Goal: Transaction & Acquisition: Purchase product/service

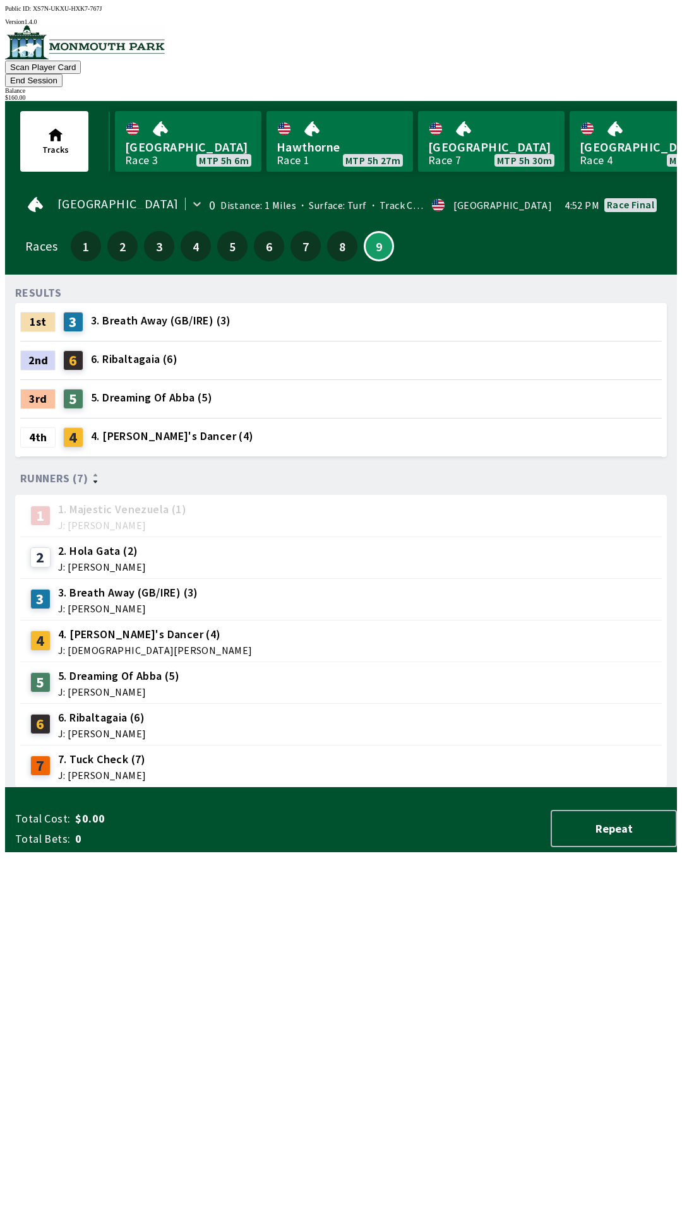
scroll to position [0, 1234]
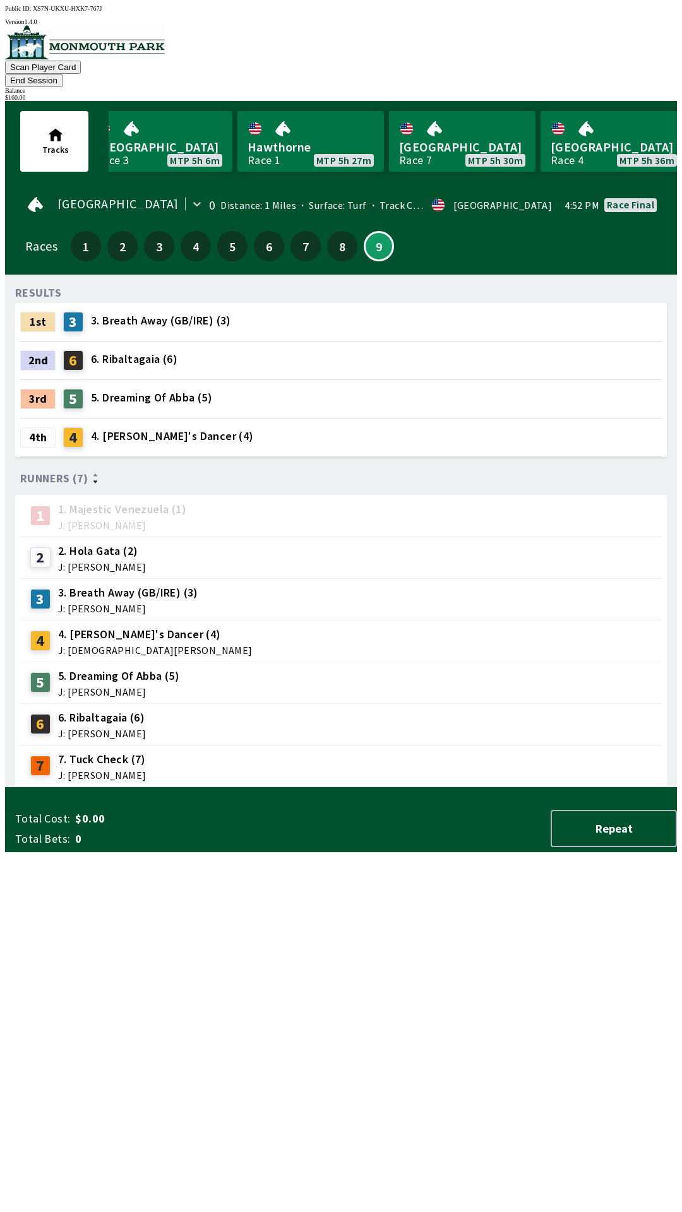
click at [291, 341] on div "2nd 6 6. Ribaltagaia (6)" at bounding box center [340, 360] width 641 height 38
click at [295, 355] on div "2nd 6 6. Ribaltagaia (6)" at bounding box center [340, 360] width 641 height 38
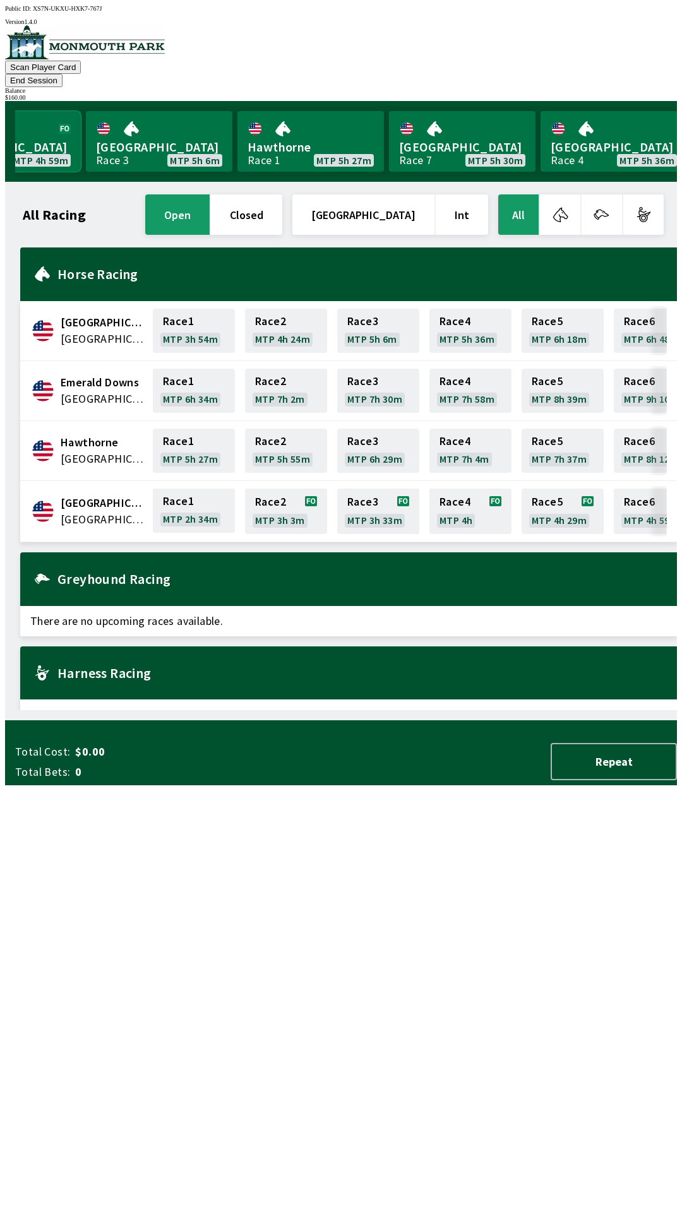
click at [49, 130] on link "[GEOGRAPHIC_DATA] Race 6 MTP 4h 59m" at bounding box center [7, 141] width 146 height 61
click at [383, 198] on button "[GEOGRAPHIC_DATA]" at bounding box center [363, 214] width 142 height 40
click at [622, 94] on div "$ 160.00" at bounding box center [340, 97] width 671 height 7
click at [639, 780] on button "Repeat" at bounding box center [613, 761] width 126 height 37
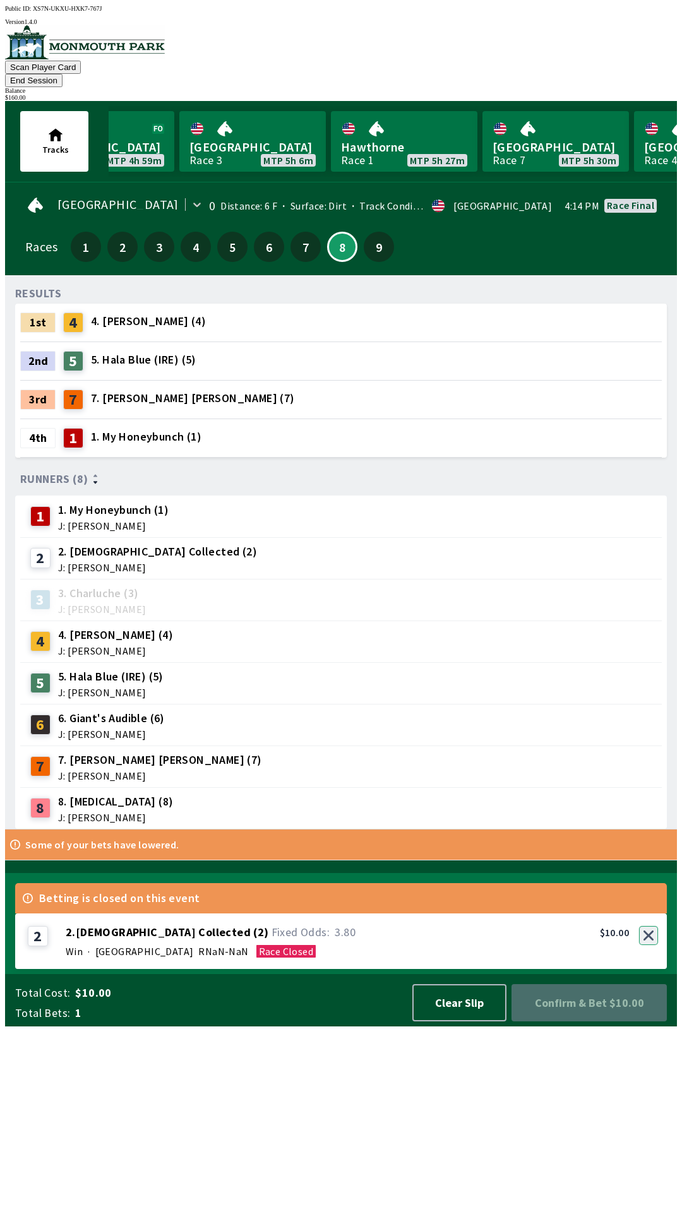
click at [652, 945] on button "button" at bounding box center [648, 935] width 19 height 19
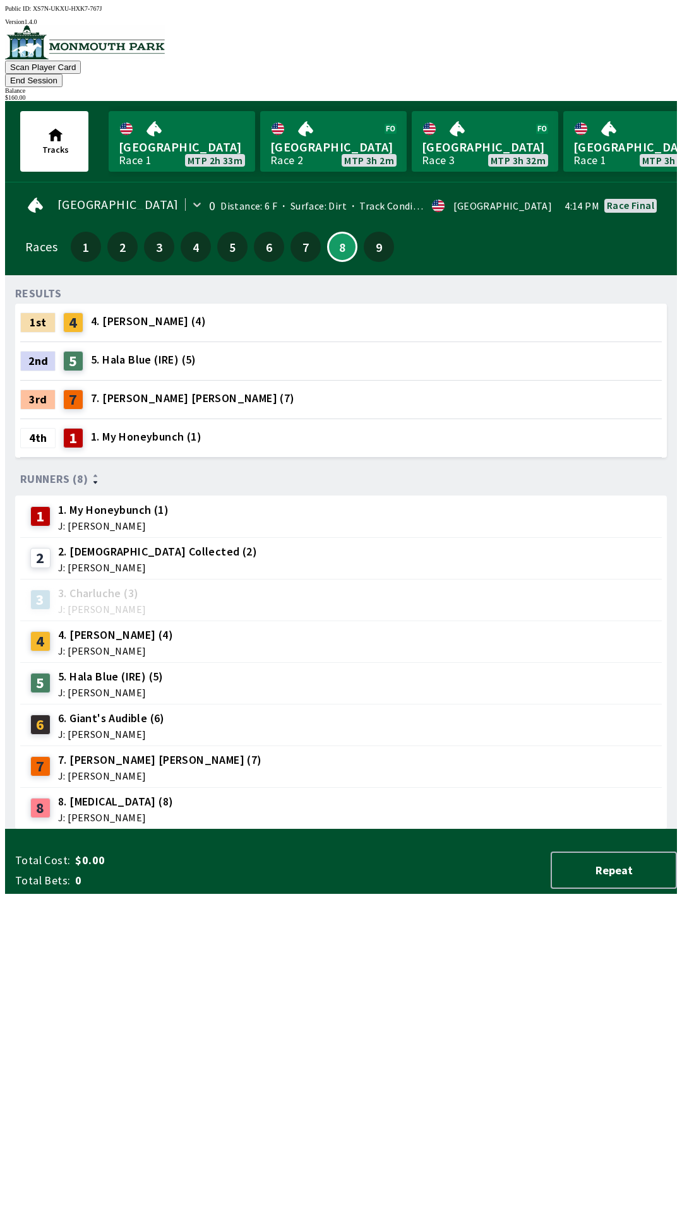
click at [62, 74] on button "End Session" at bounding box center [33, 80] width 57 height 13
